Goal: Task Accomplishment & Management: Manage account settings

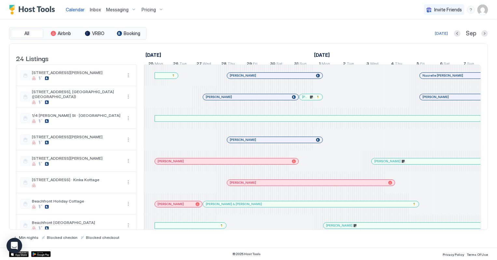
scroll to position [0, 361]
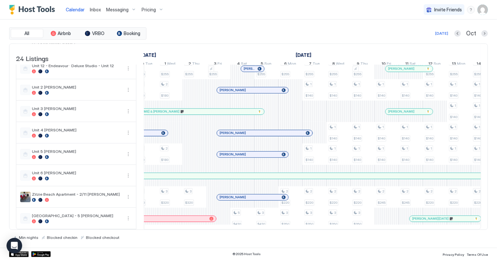
scroll to position [0, 861]
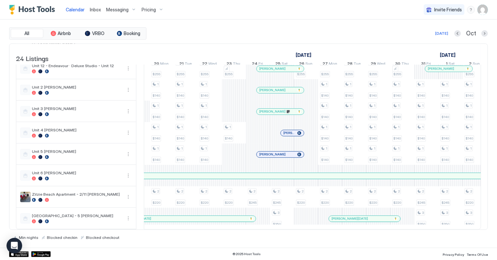
click at [91, 7] on span "Inbox" at bounding box center [95, 10] width 11 height 6
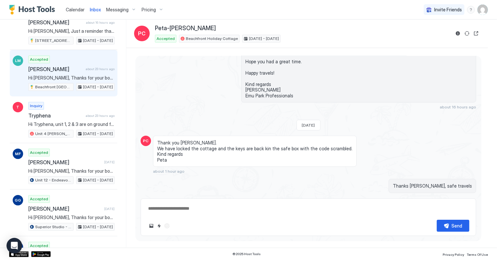
scroll to position [118, 0]
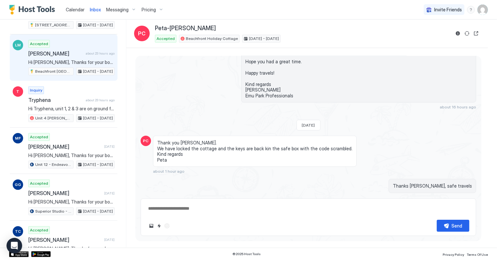
click at [52, 49] on div "Accepted Liam McLueas about 23 hours ago Hi Liam, Thanks for your booking. Plea…" at bounding box center [71, 58] width 86 height 36
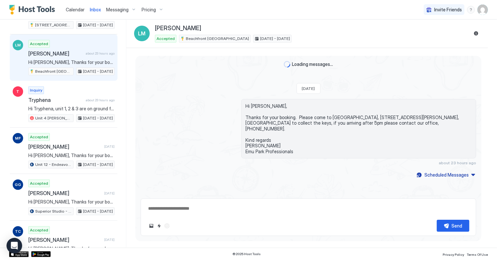
type textarea "*"
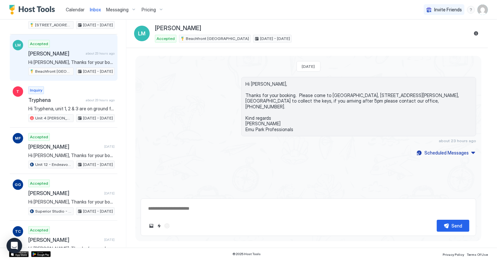
click at [78, 10] on span "Calendar" at bounding box center [75, 10] width 19 height 6
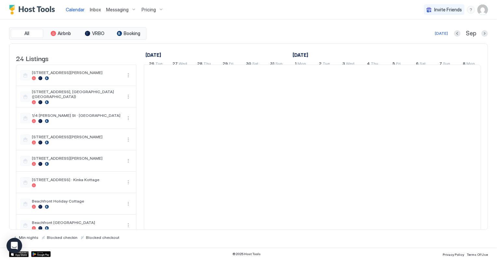
scroll to position [0, 361]
click at [483, 33] on button "Next month" at bounding box center [484, 33] width 7 height 7
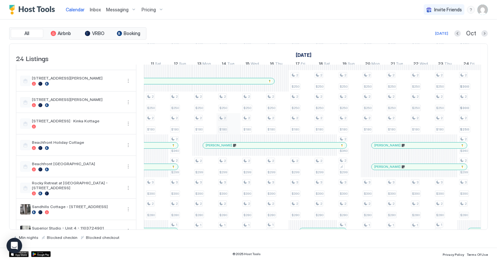
scroll to position [118, 0]
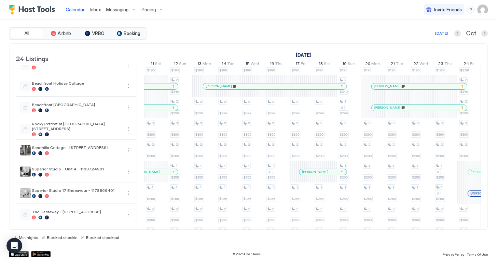
click at [432, 111] on div "Liam McLueas" at bounding box center [418, 108] width 95 height 6
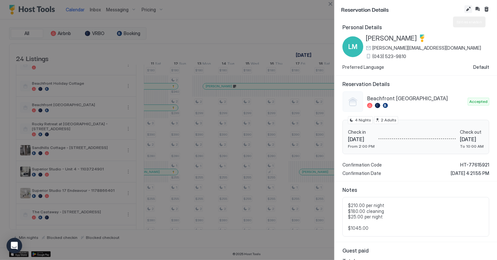
click at [466, 9] on button "Edit reservation" at bounding box center [468, 9] width 8 height 8
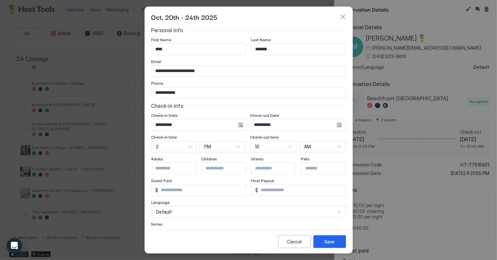
click at [278, 46] on input "*******" at bounding box center [298, 49] width 94 height 11
type input "*******"
click at [331, 242] on div "Save" at bounding box center [329, 242] width 10 height 7
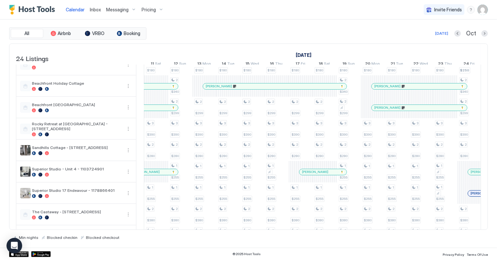
click at [95, 11] on span "Inbox" at bounding box center [95, 10] width 11 height 6
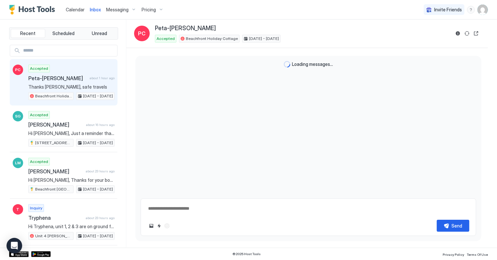
scroll to position [351, 0]
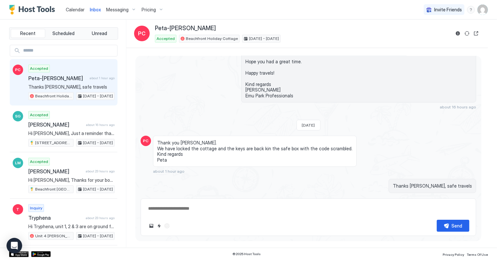
click at [69, 8] on span "Calendar" at bounding box center [75, 10] width 19 height 6
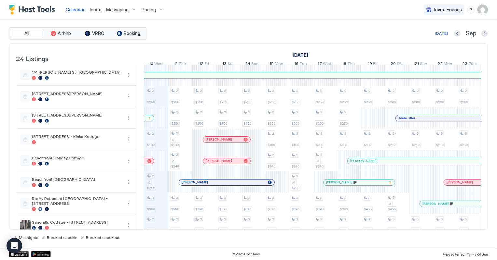
scroll to position [88, 0]
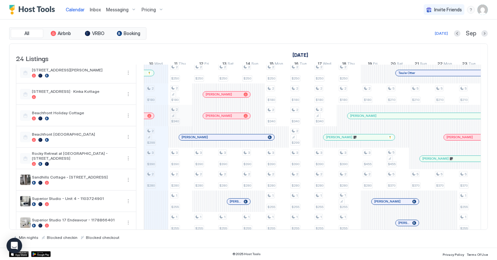
click at [186, 121] on div "2 $280 3 $275 2 $250 2 $180 2 $299 3 $390 2 $280 2 $380 2 $280 1 $140 1 $255 1 …" at bounding box center [433, 234] width 1300 height 515
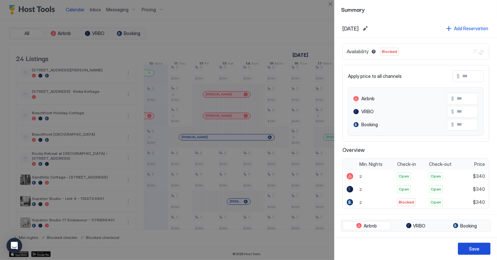
click at [471, 248] on div "Save" at bounding box center [474, 249] width 10 height 7
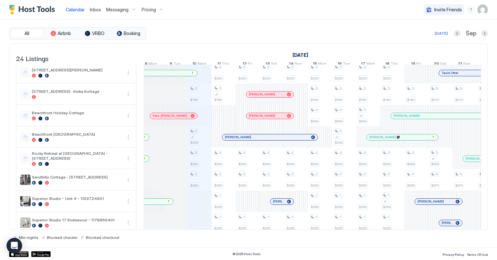
scroll to position [0, 296]
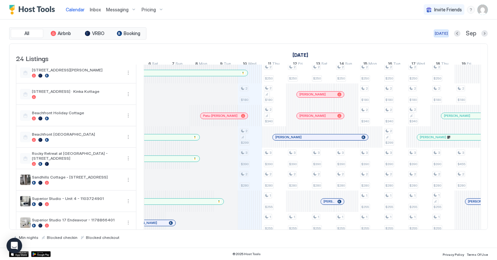
click at [438, 31] on div "[DATE]" at bounding box center [440, 34] width 13 height 6
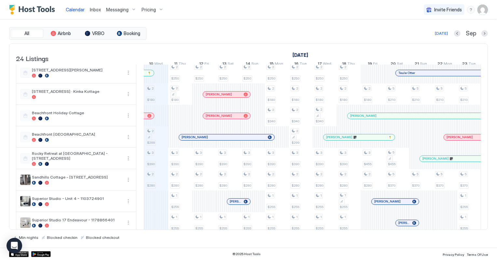
click at [95, 9] on span "Inbox" at bounding box center [95, 10] width 11 height 6
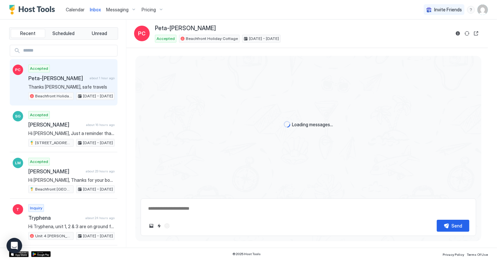
scroll to position [351, 0]
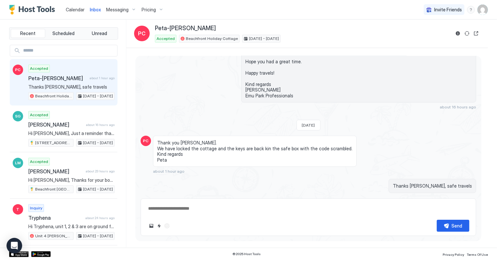
click at [74, 7] on span "Calendar" at bounding box center [75, 10] width 19 height 6
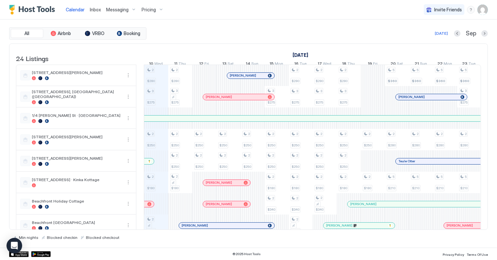
click at [96, 7] on span "Inbox" at bounding box center [95, 10] width 11 height 6
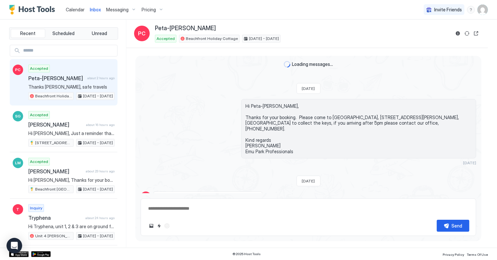
scroll to position [351, 0]
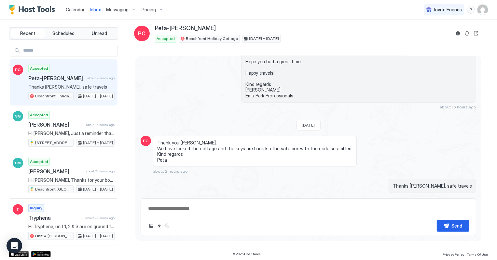
click at [75, 9] on span "Calendar" at bounding box center [75, 10] width 19 height 6
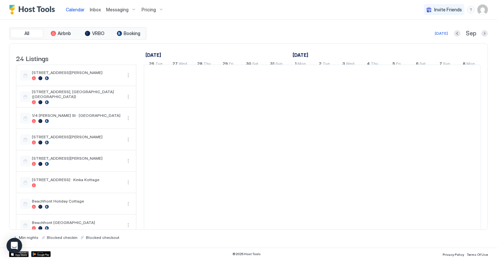
scroll to position [0, 361]
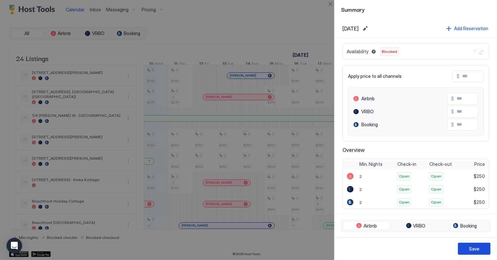
click at [476, 249] on div "Save" at bounding box center [474, 249] width 10 height 7
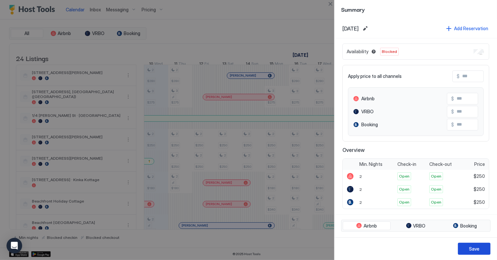
click at [479, 249] on button "Save" at bounding box center [474, 249] width 33 height 12
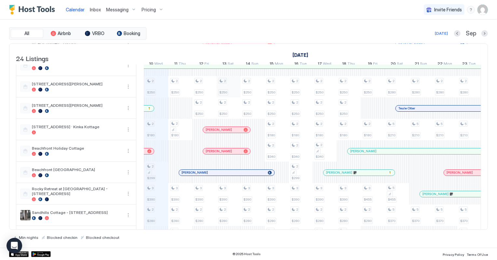
scroll to position [0, 0]
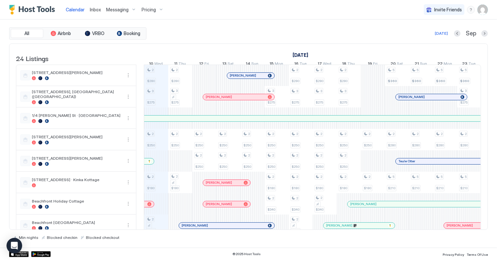
click at [90, 9] on span "Inbox" at bounding box center [95, 10] width 11 height 6
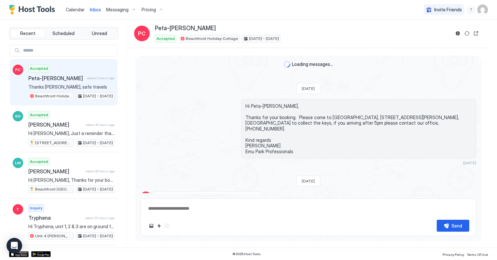
scroll to position [351, 0]
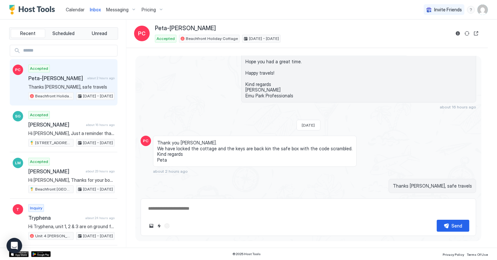
type textarea "*"
click at [76, 10] on span "Calendar" at bounding box center [75, 10] width 19 height 6
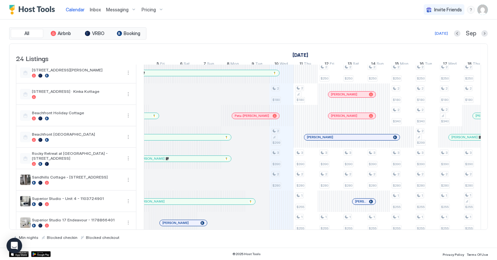
scroll to position [0, 176]
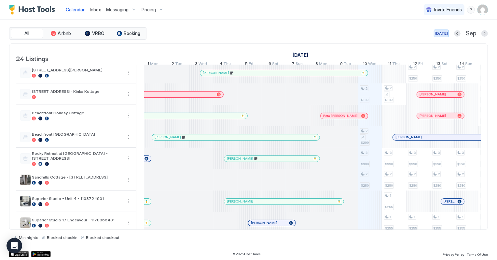
click at [444, 31] on div "[DATE]" at bounding box center [440, 34] width 13 height 6
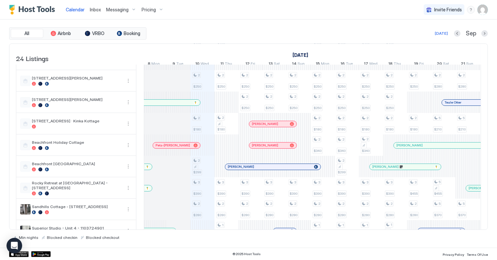
scroll to position [0, 280]
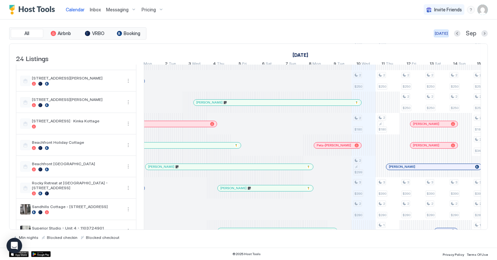
click at [443, 34] on div "[DATE]" at bounding box center [440, 34] width 13 height 6
